Goal: Information Seeking & Learning: Understand process/instructions

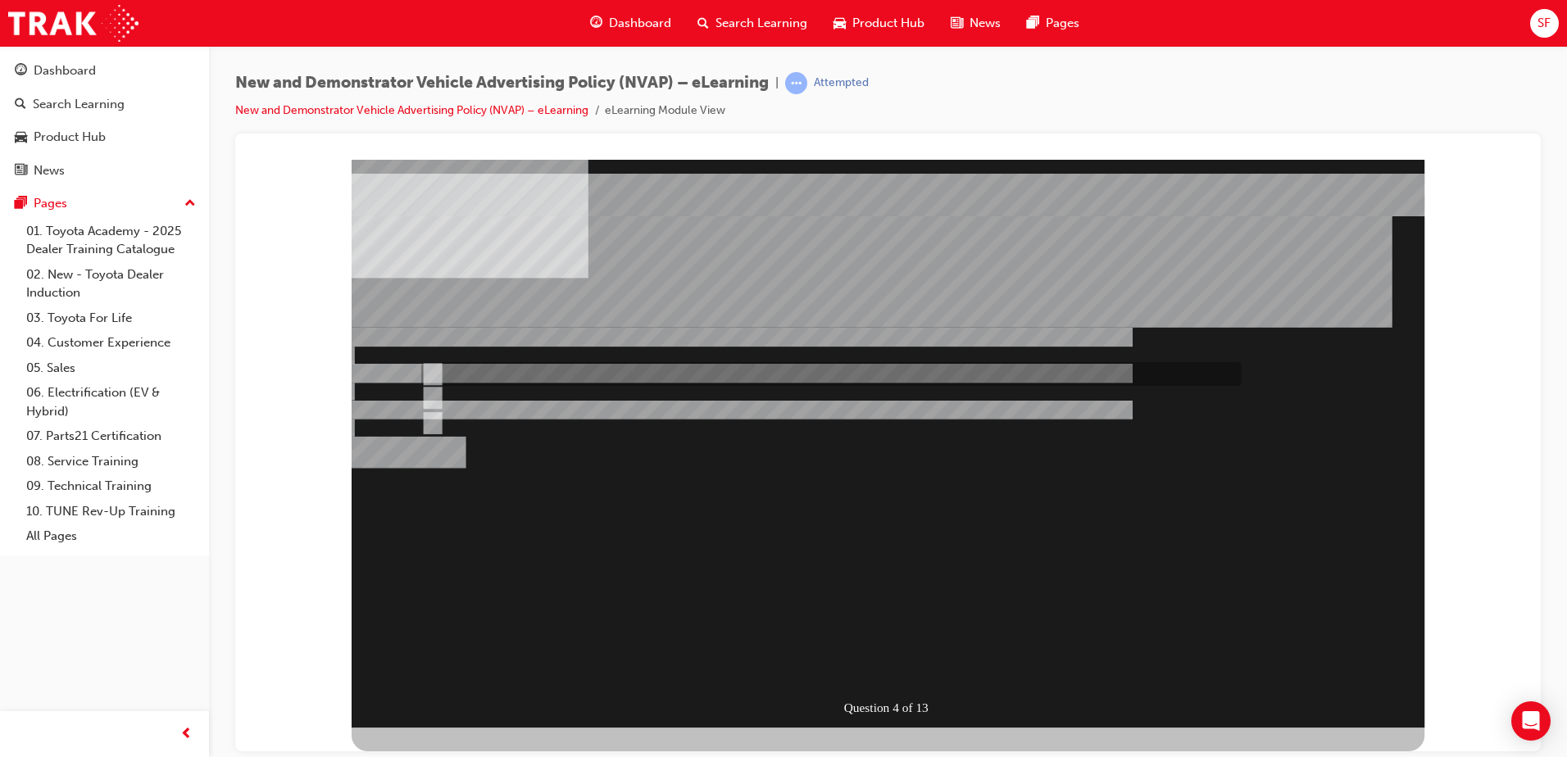
radio input "true"
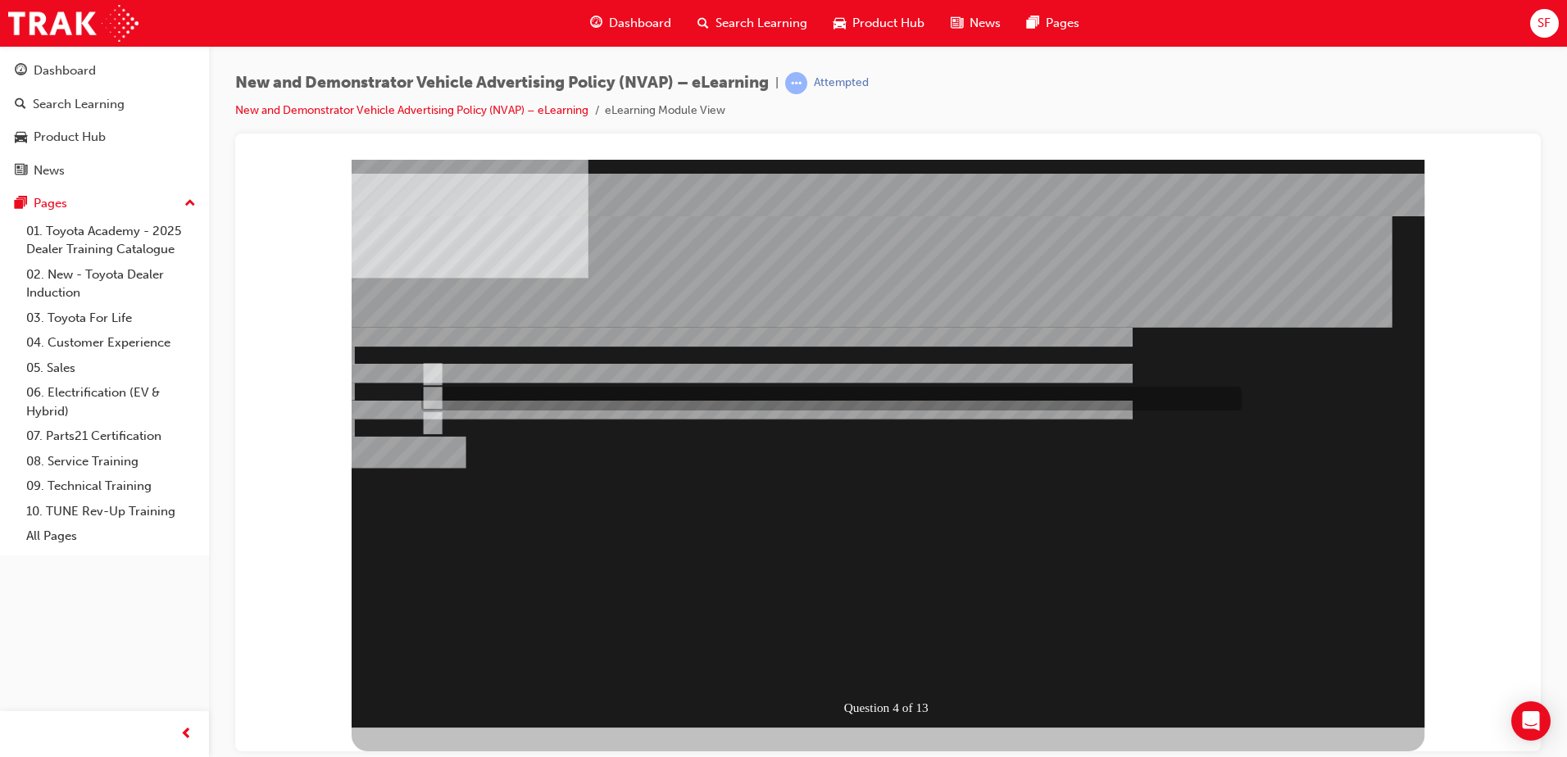
radio input "true"
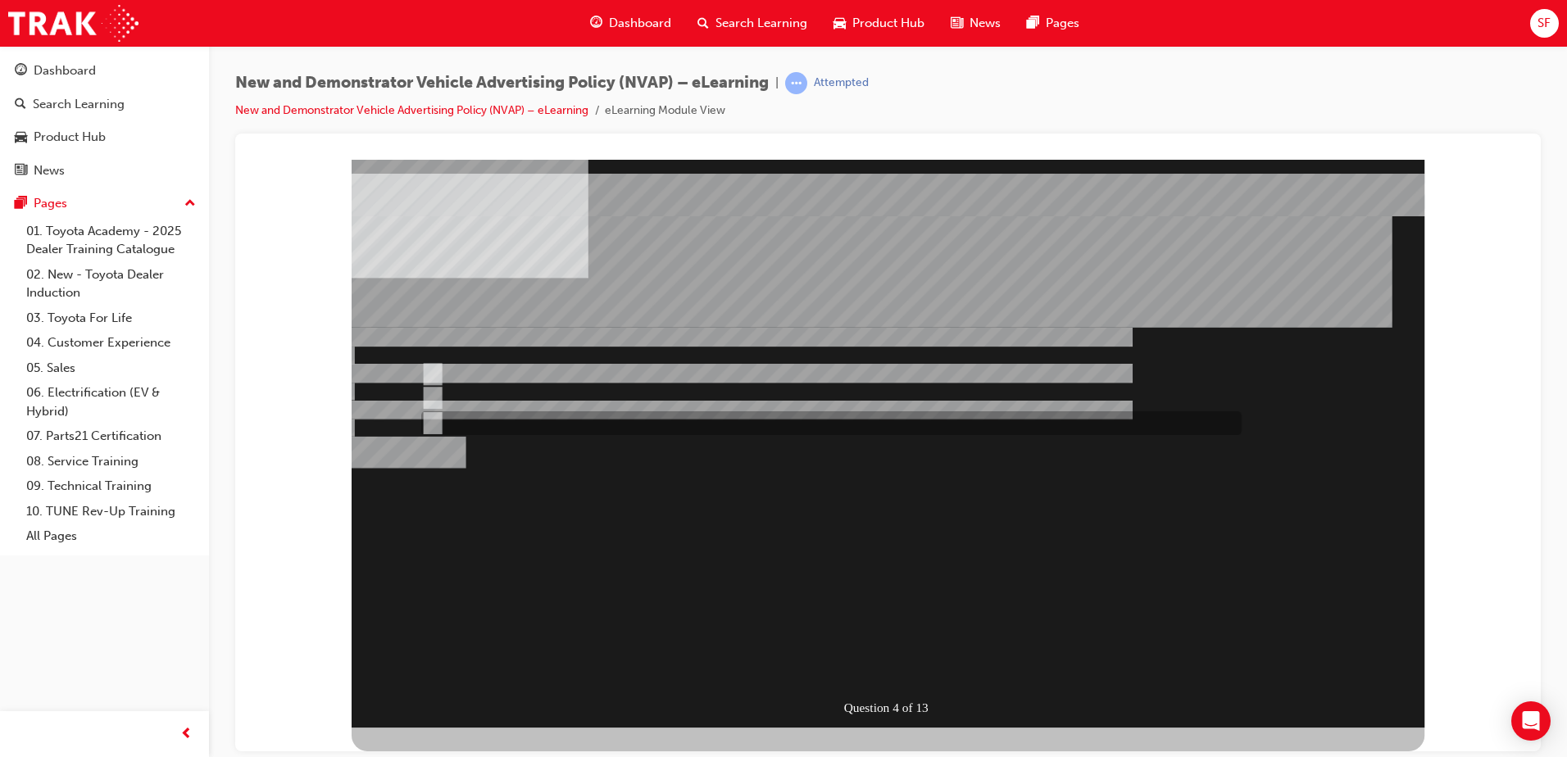
radio input "true"
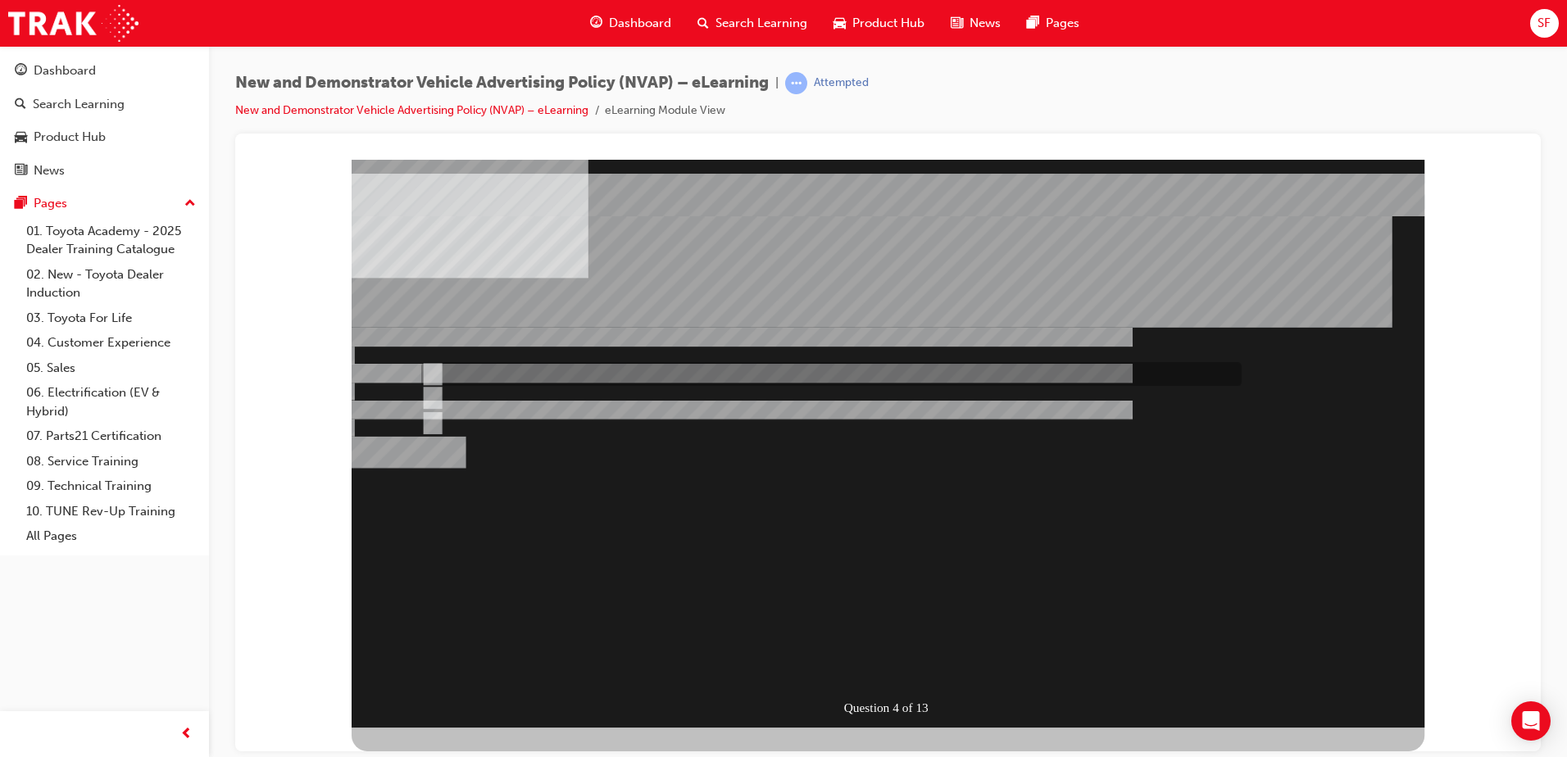
radio input "true"
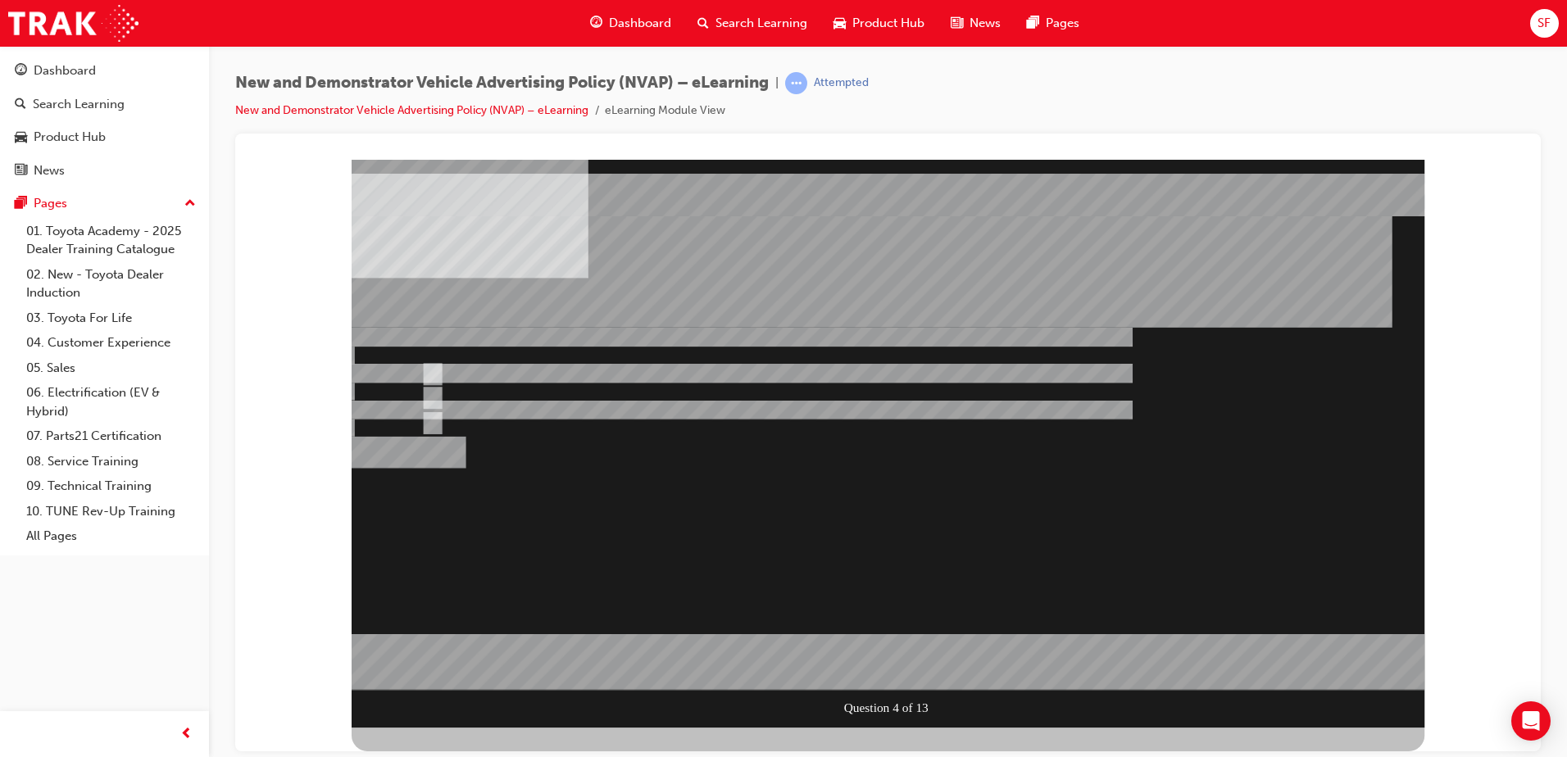
click at [904, 499] on div at bounding box center [888, 443] width 1073 height 568
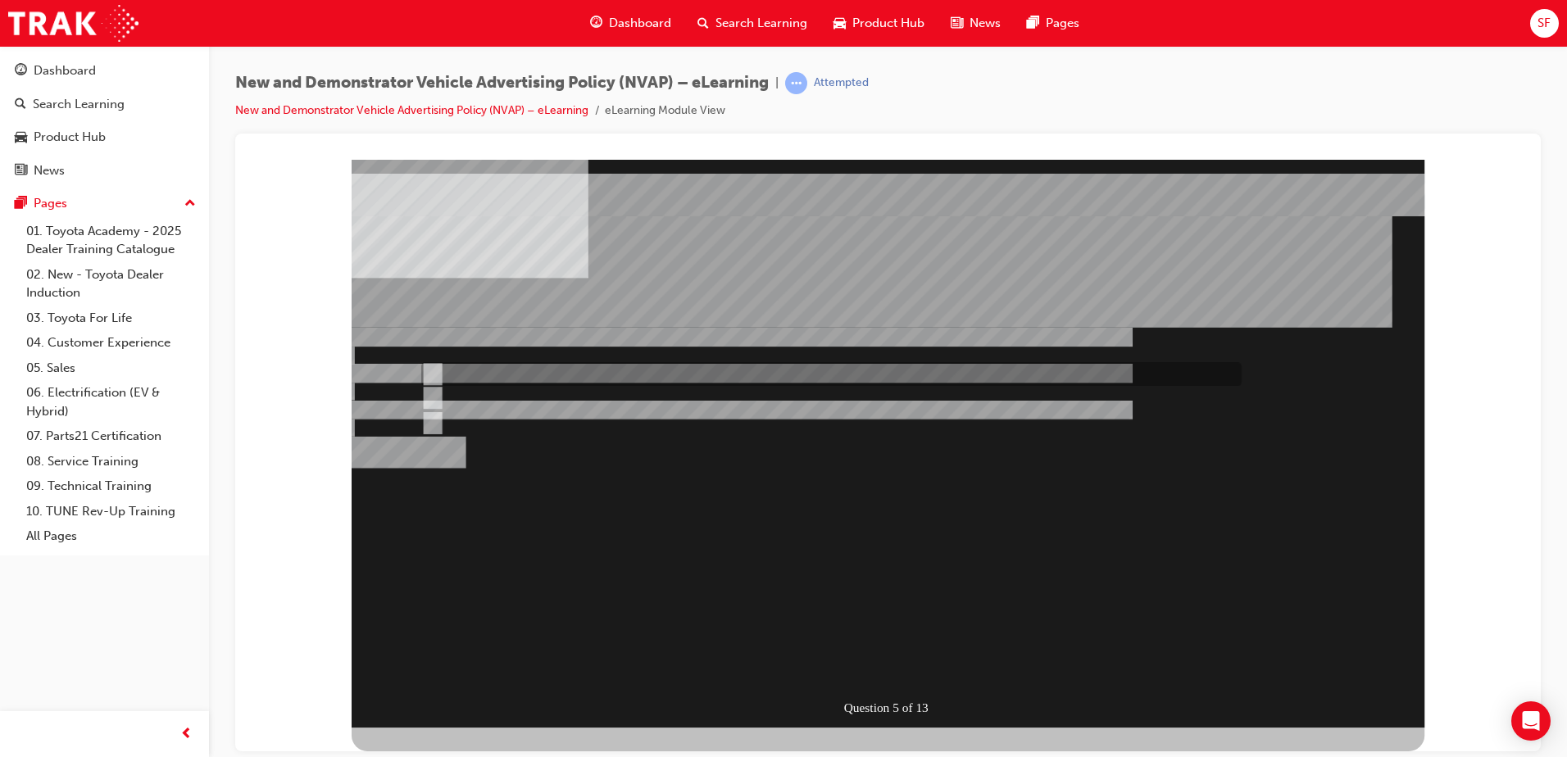
radio input "true"
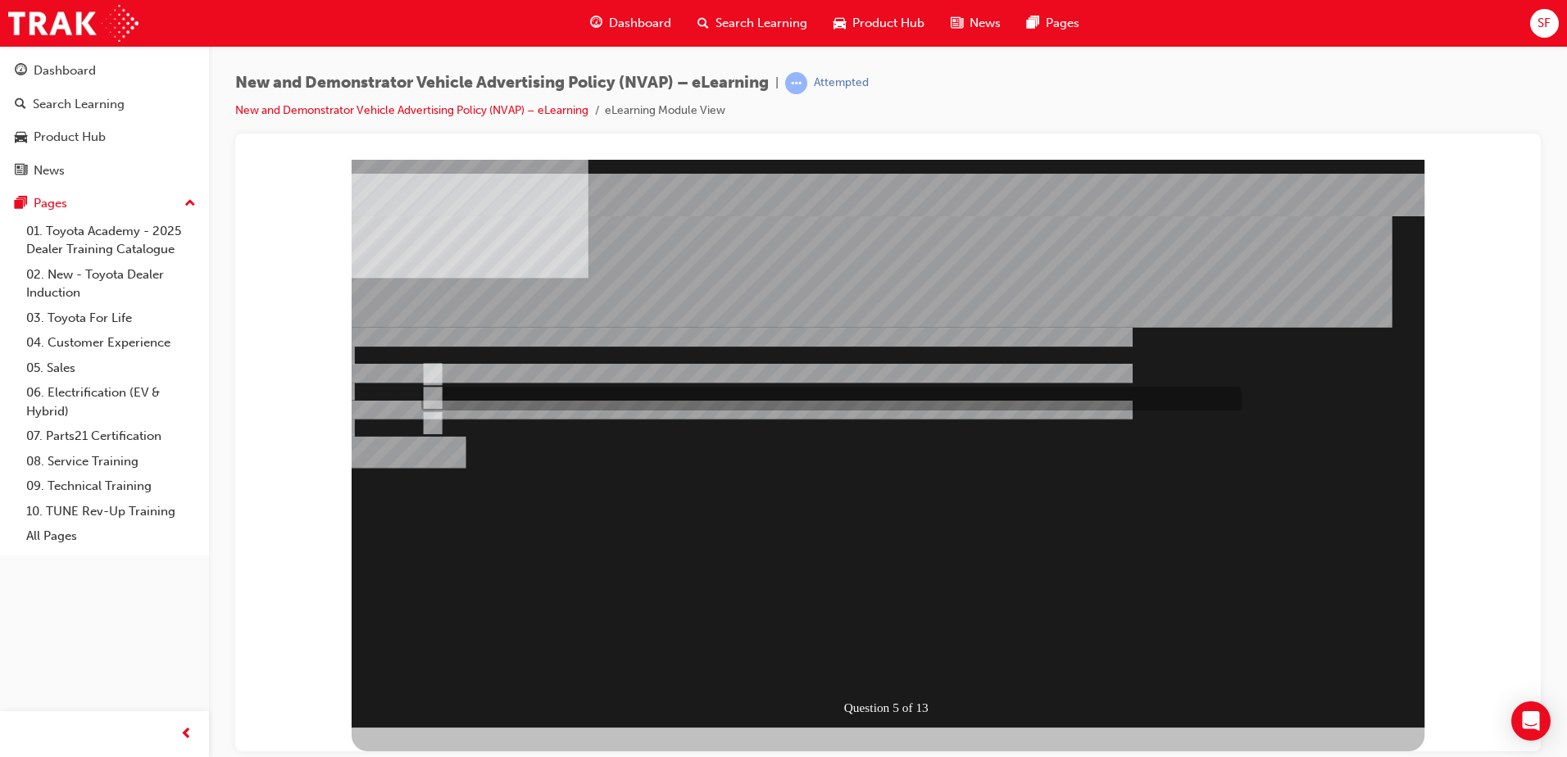
radio input "true"
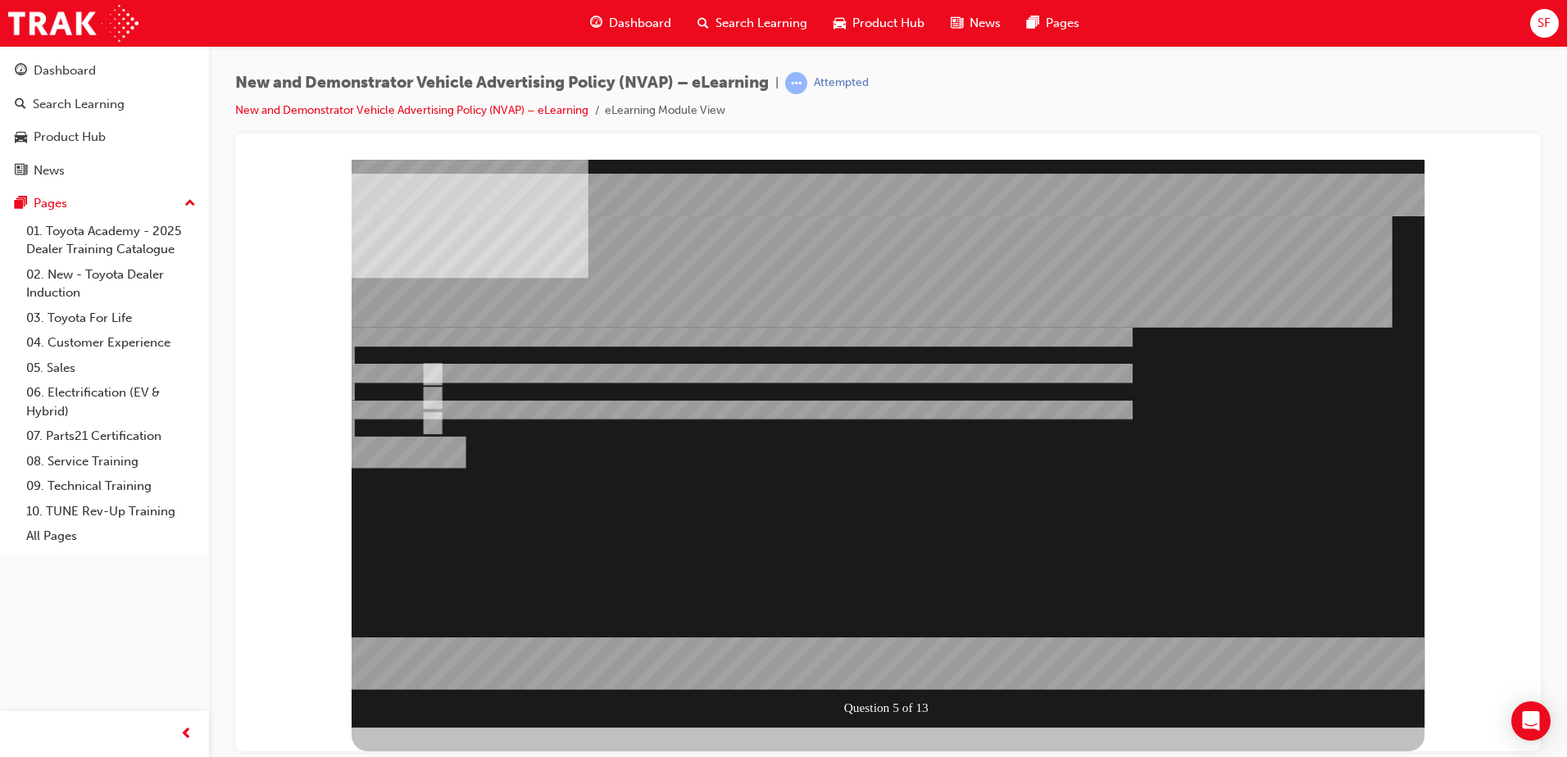
click at [429, 367] on div at bounding box center [888, 443] width 1073 height 568
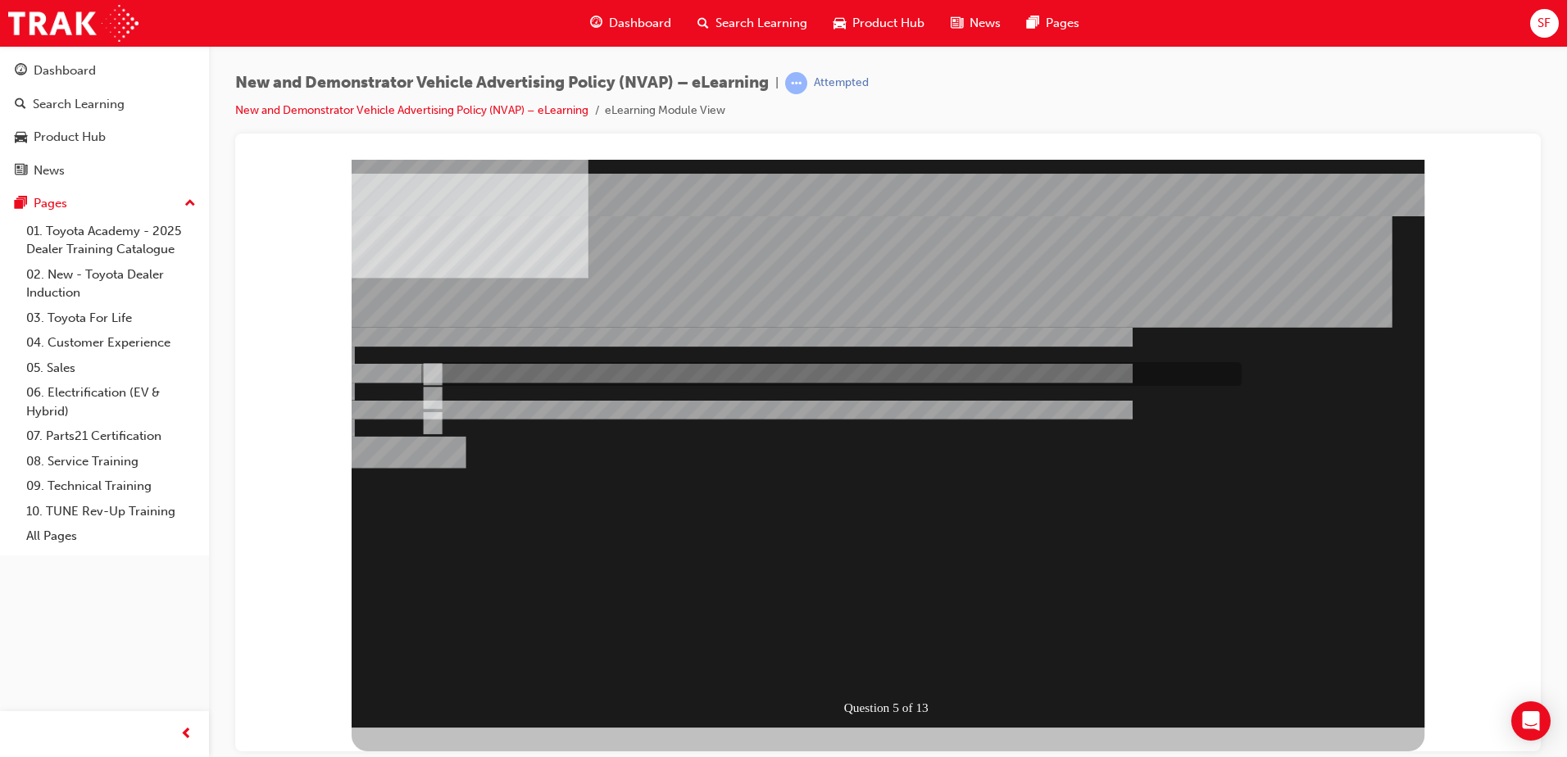
radio input "true"
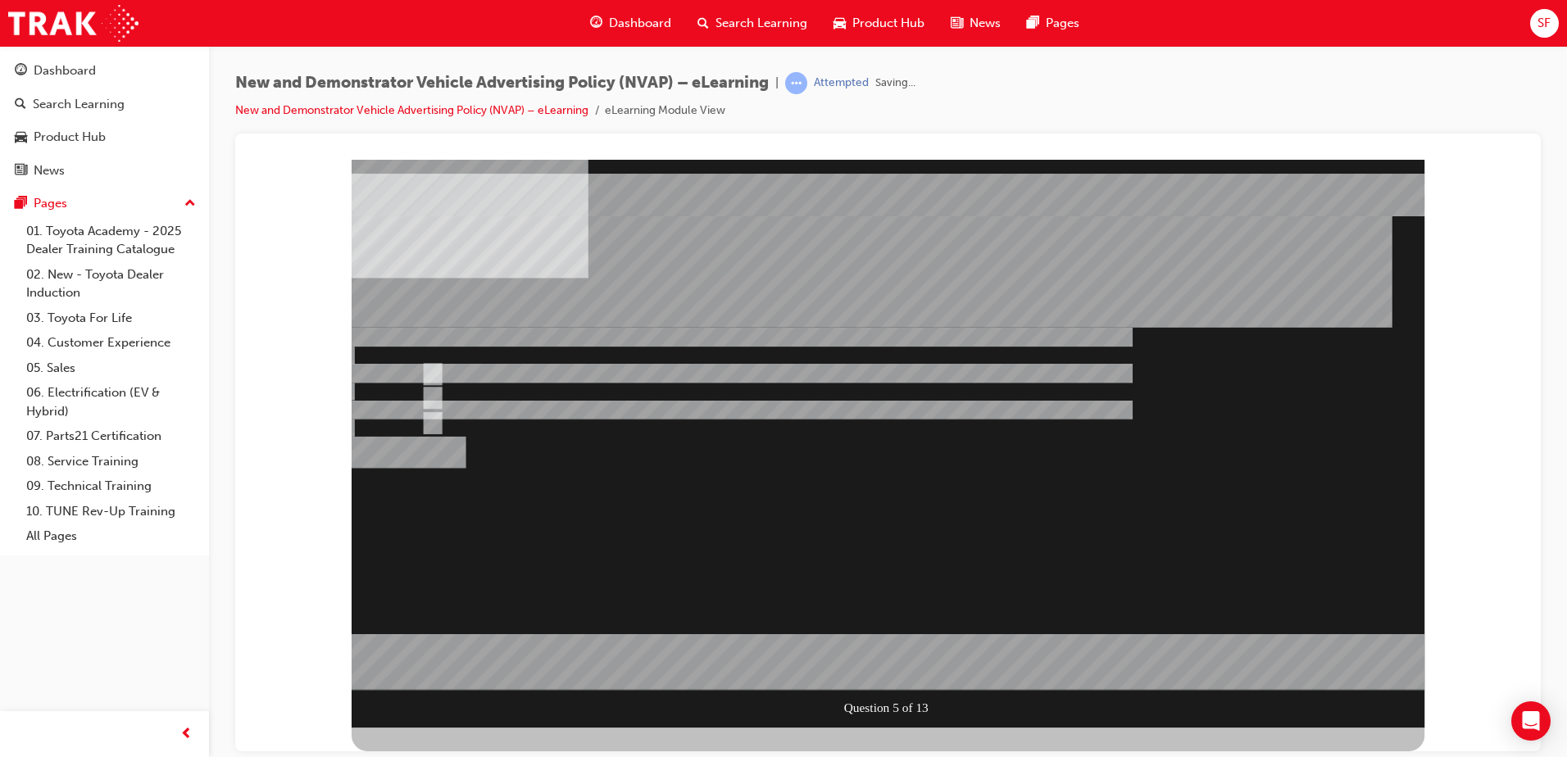
click at [848, 425] on div at bounding box center [888, 443] width 1073 height 568
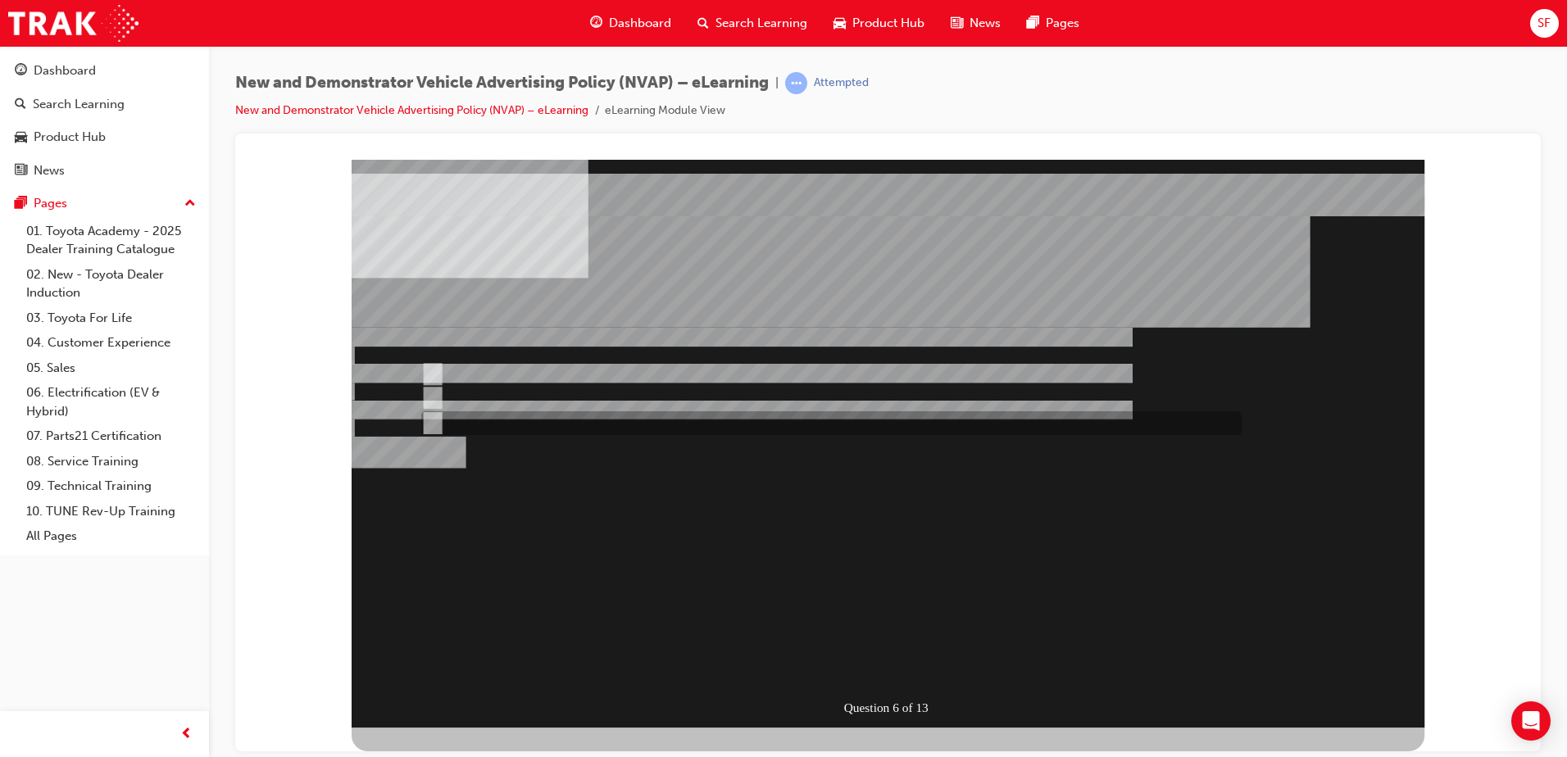
radio input "true"
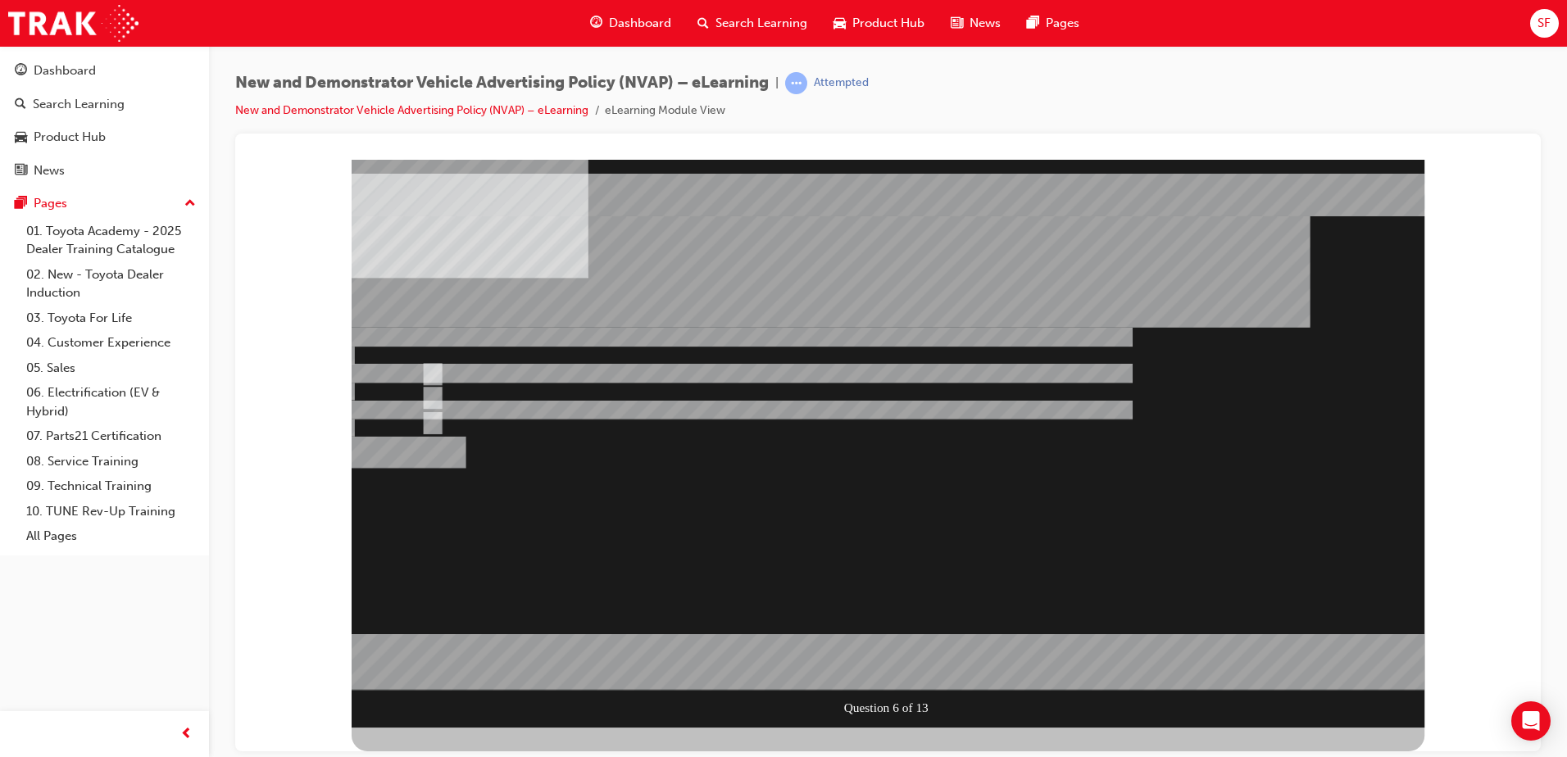
click at [810, 549] on div at bounding box center [888, 443] width 1073 height 568
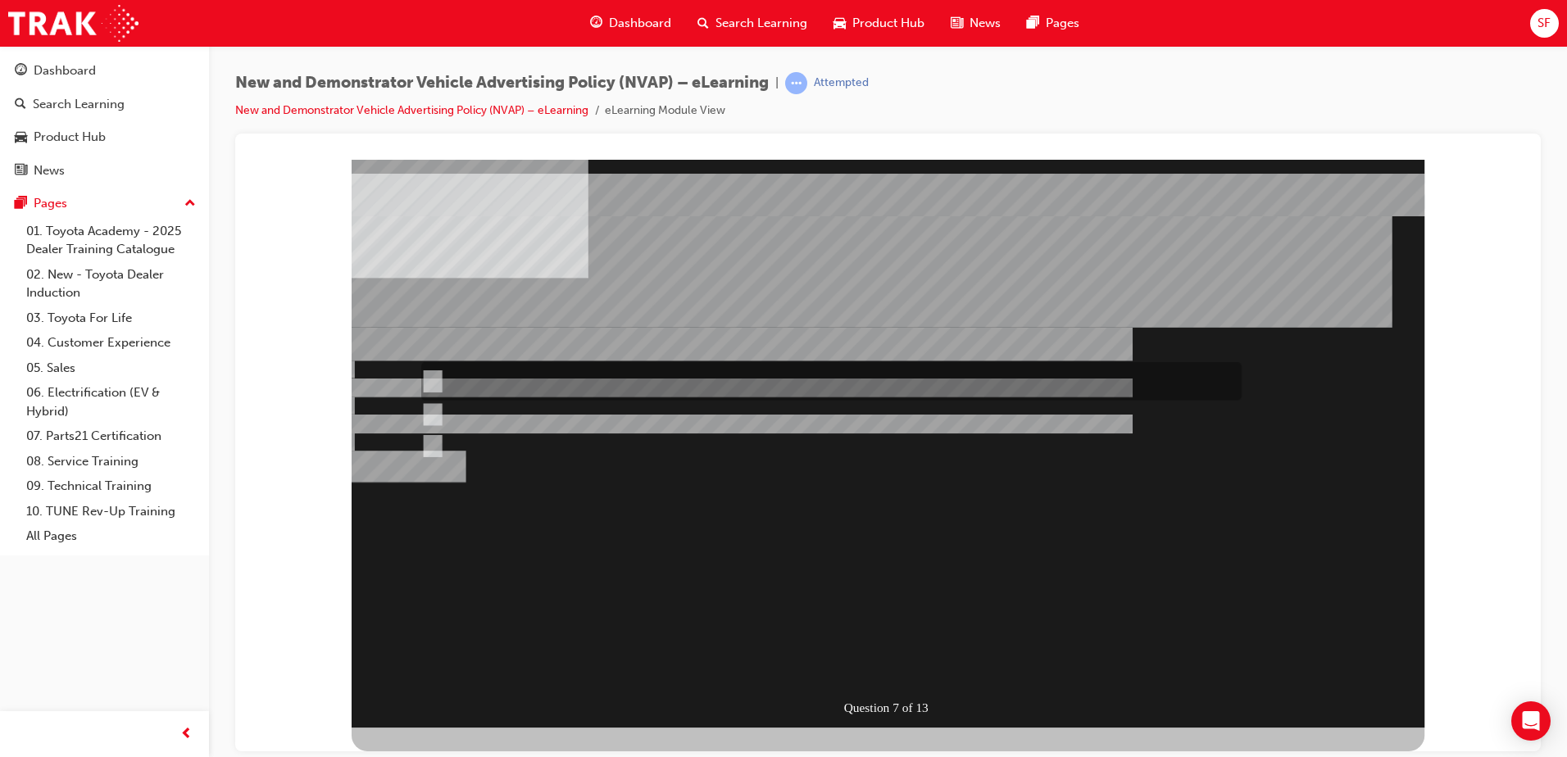
radio input "true"
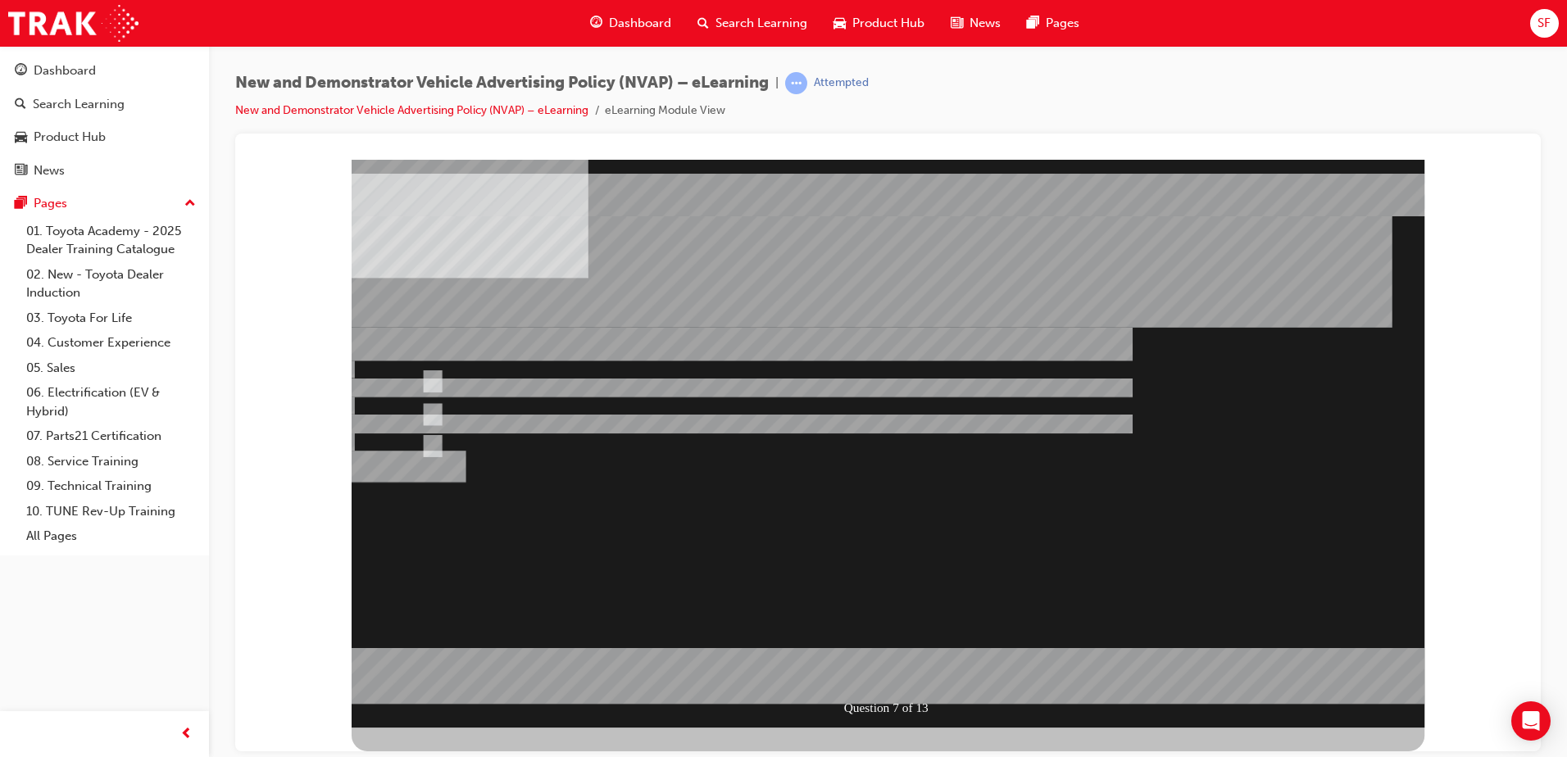
click at [880, 524] on div at bounding box center [888, 443] width 1073 height 568
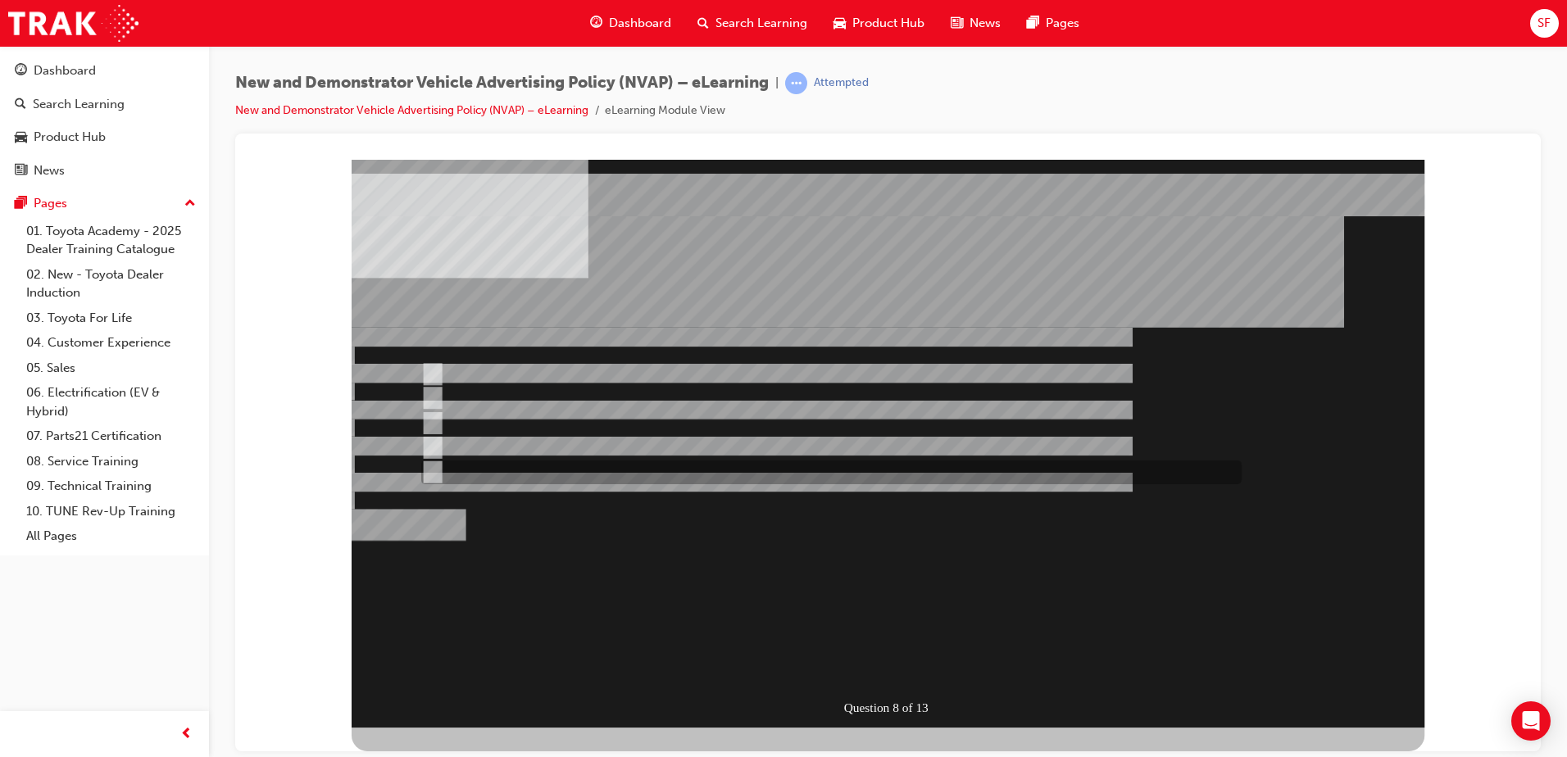
checkbox input "true"
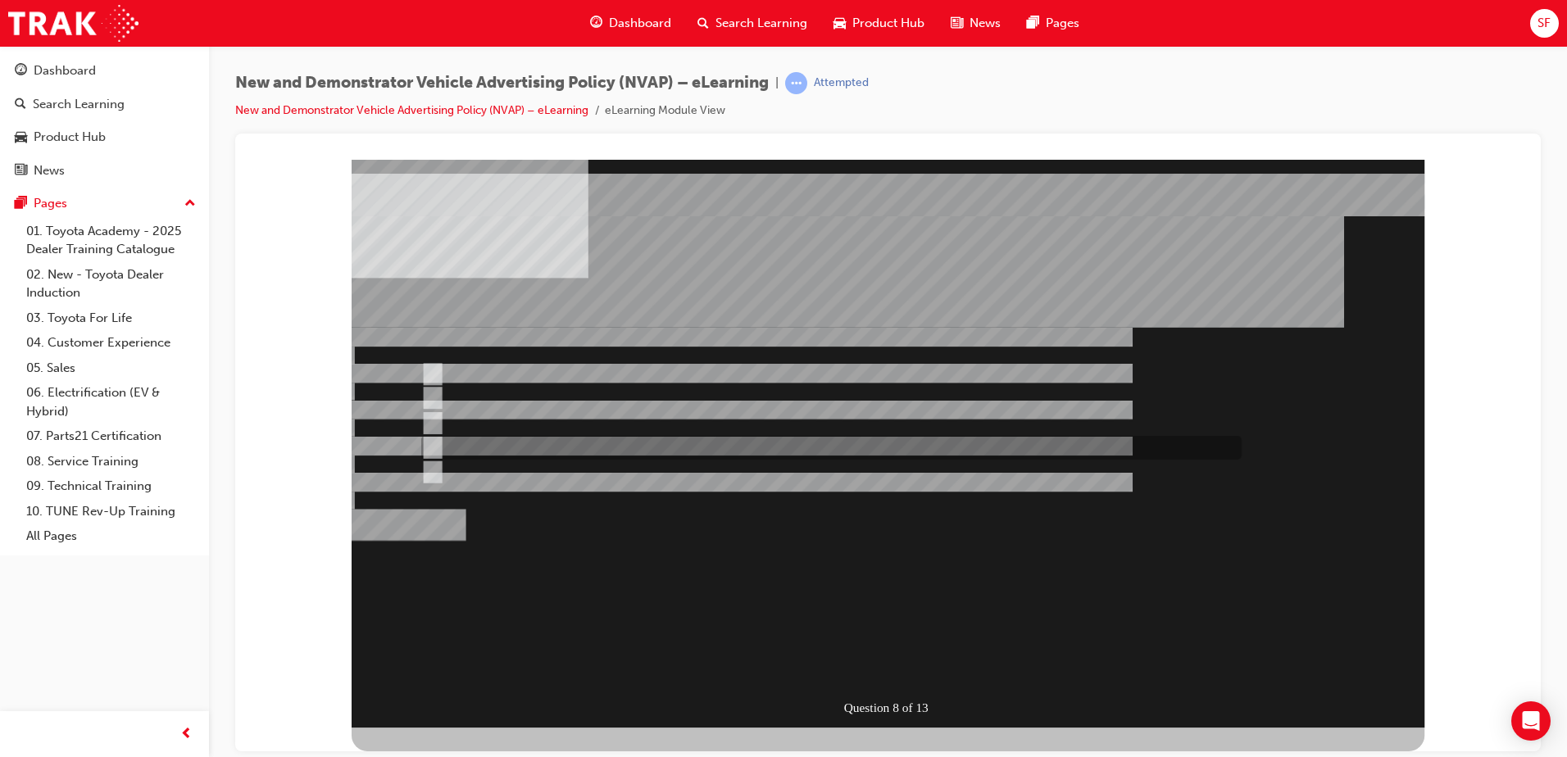
checkbox input "true"
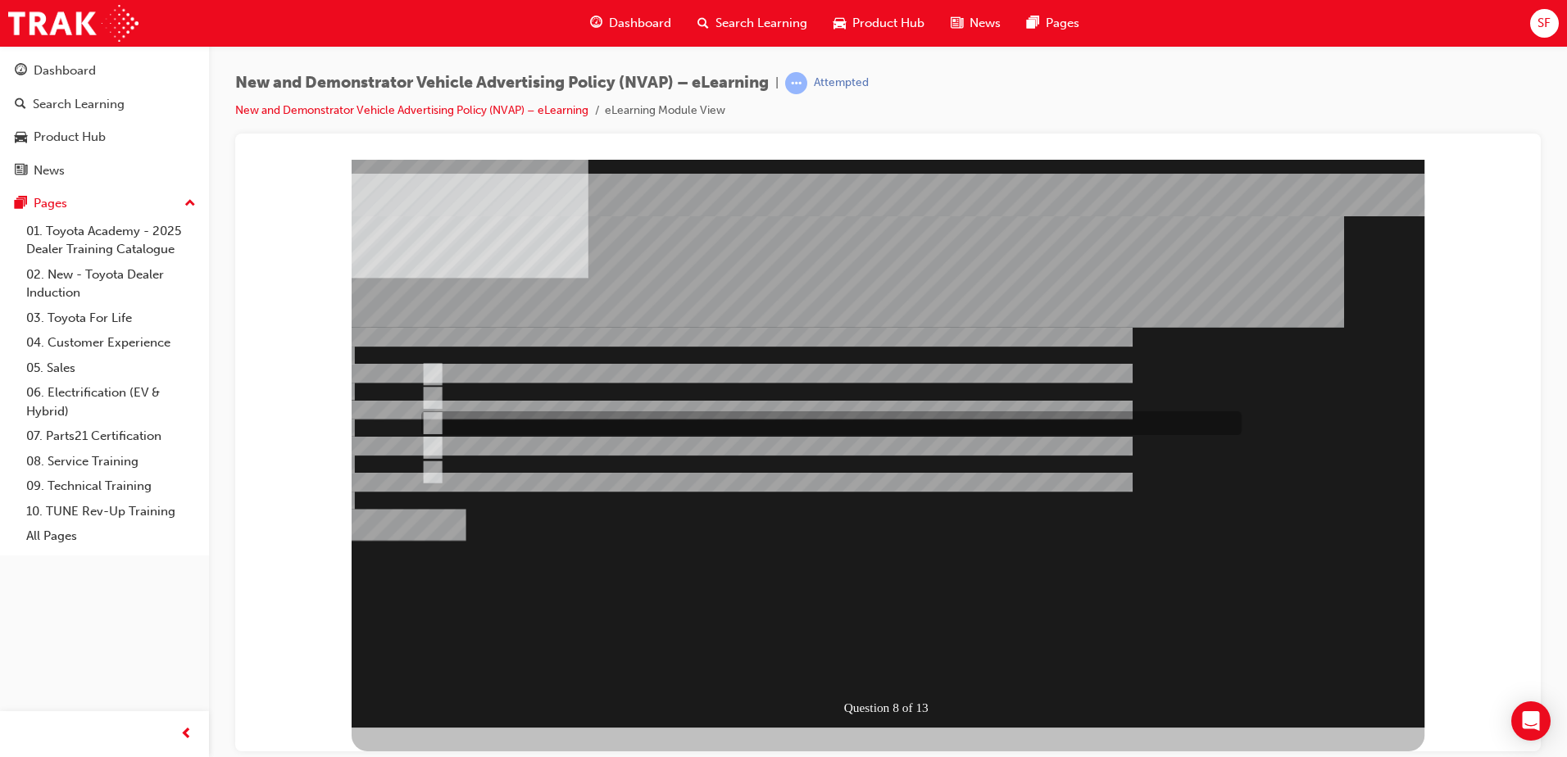
checkbox input "true"
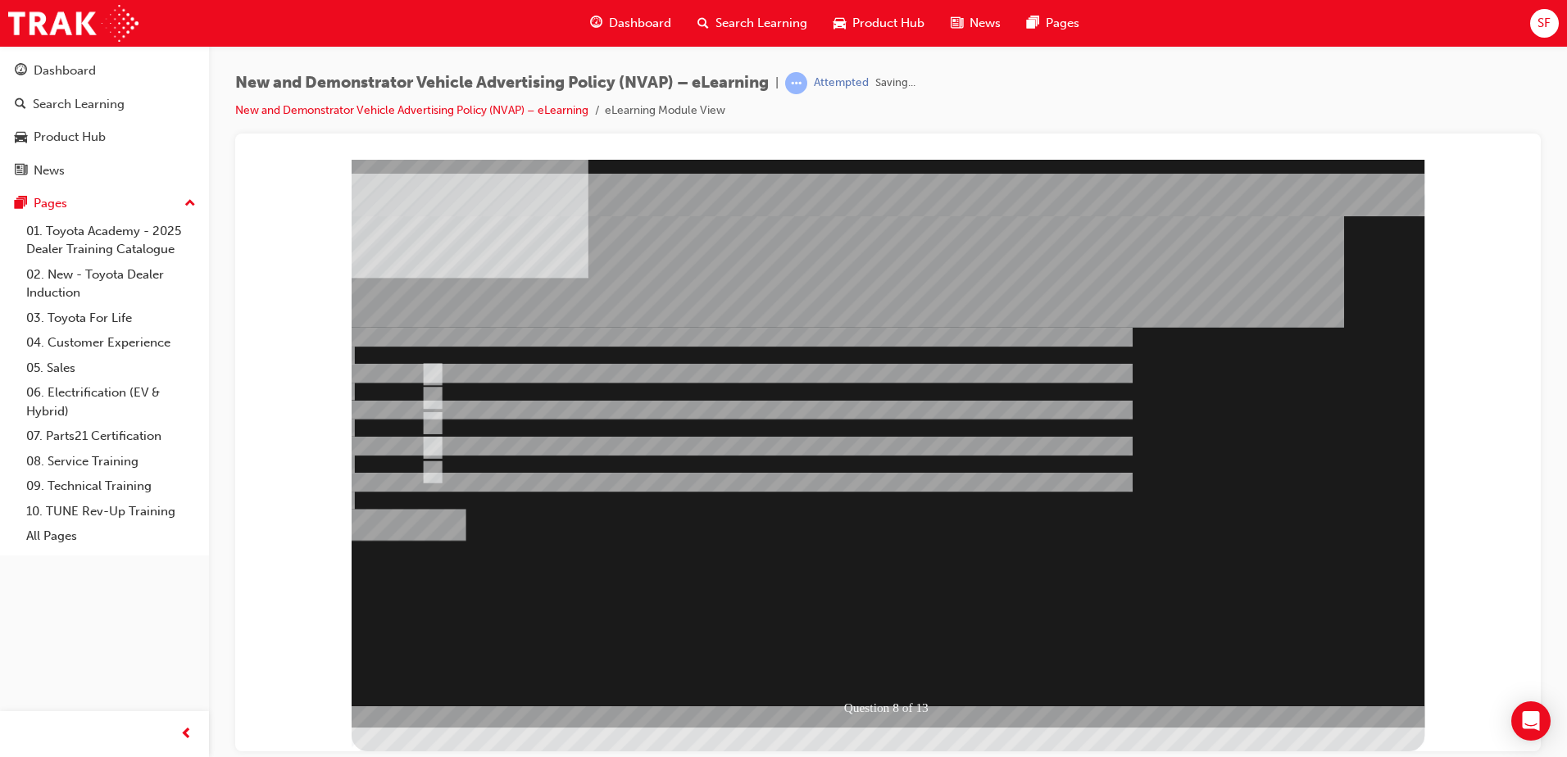
click at [902, 542] on div at bounding box center [888, 443] width 1073 height 568
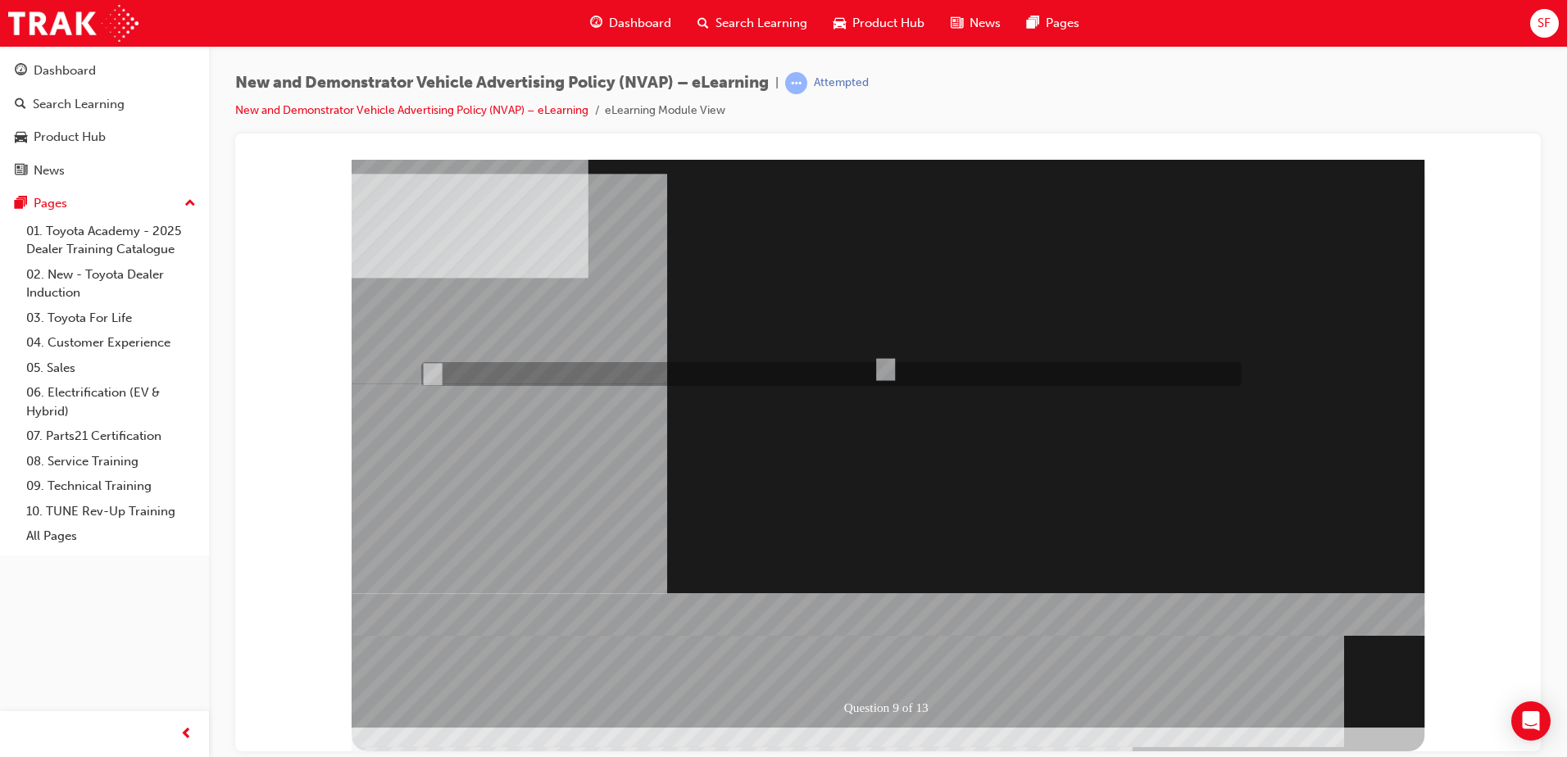
radio input "true"
click at [860, 448] on div at bounding box center [888, 443] width 1073 height 568
